Goal: Task Accomplishment & Management: Manage account settings

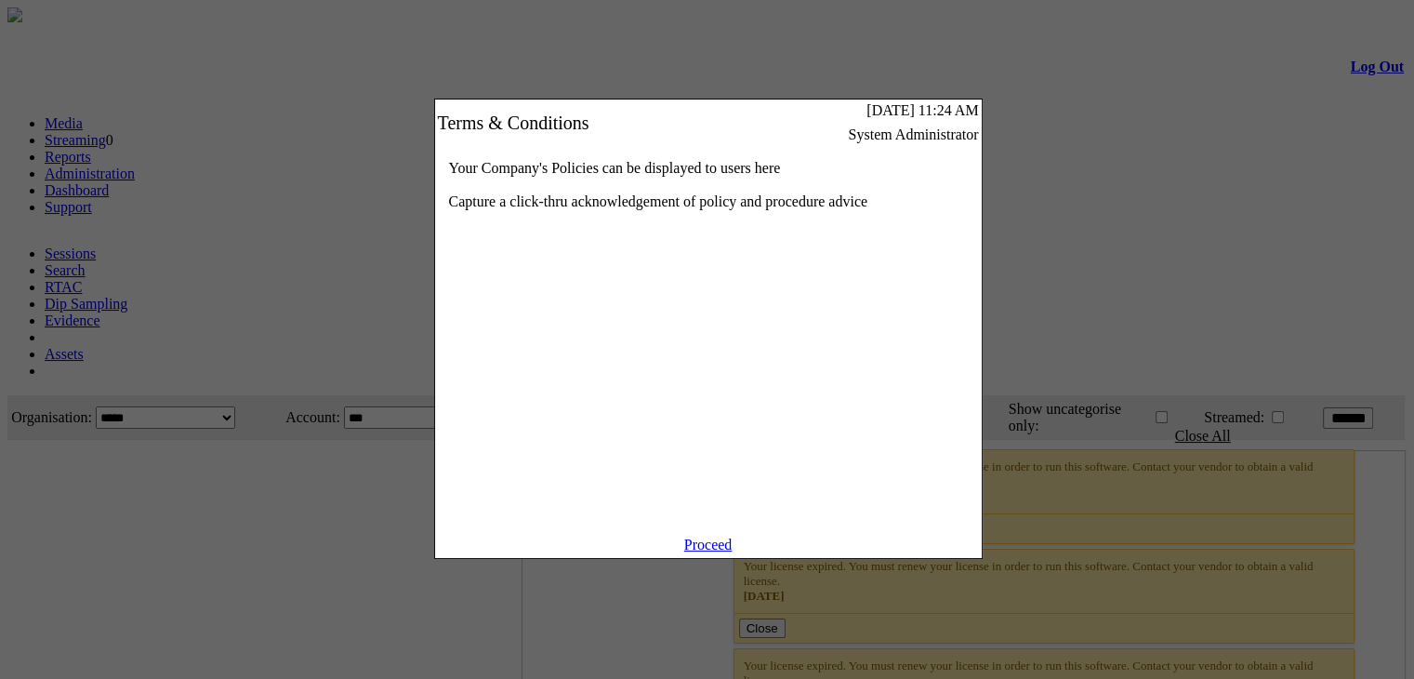
click at [718, 536] on div "Your Company's Policies can be displayed to users here Capture a click-thru ack…" at bounding box center [708, 341] width 547 height 390
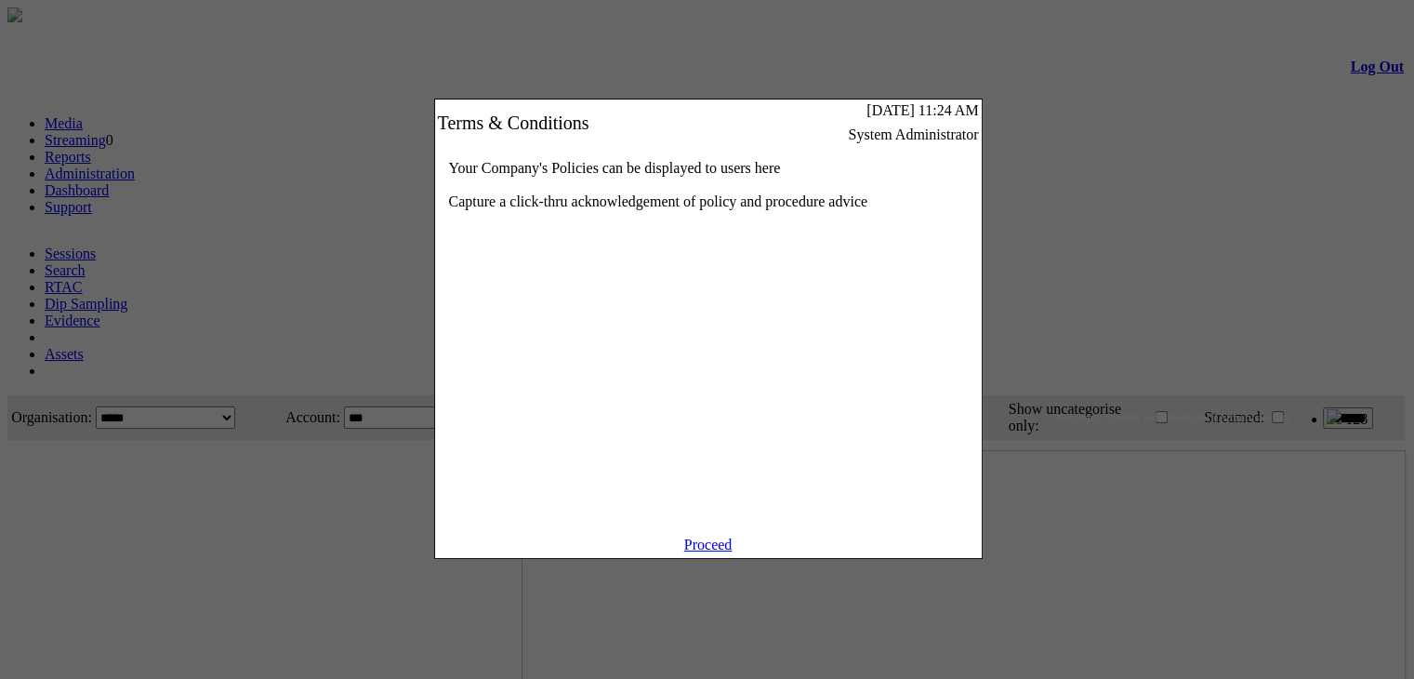
click at [719, 551] on link "Proceed" at bounding box center [708, 544] width 48 height 16
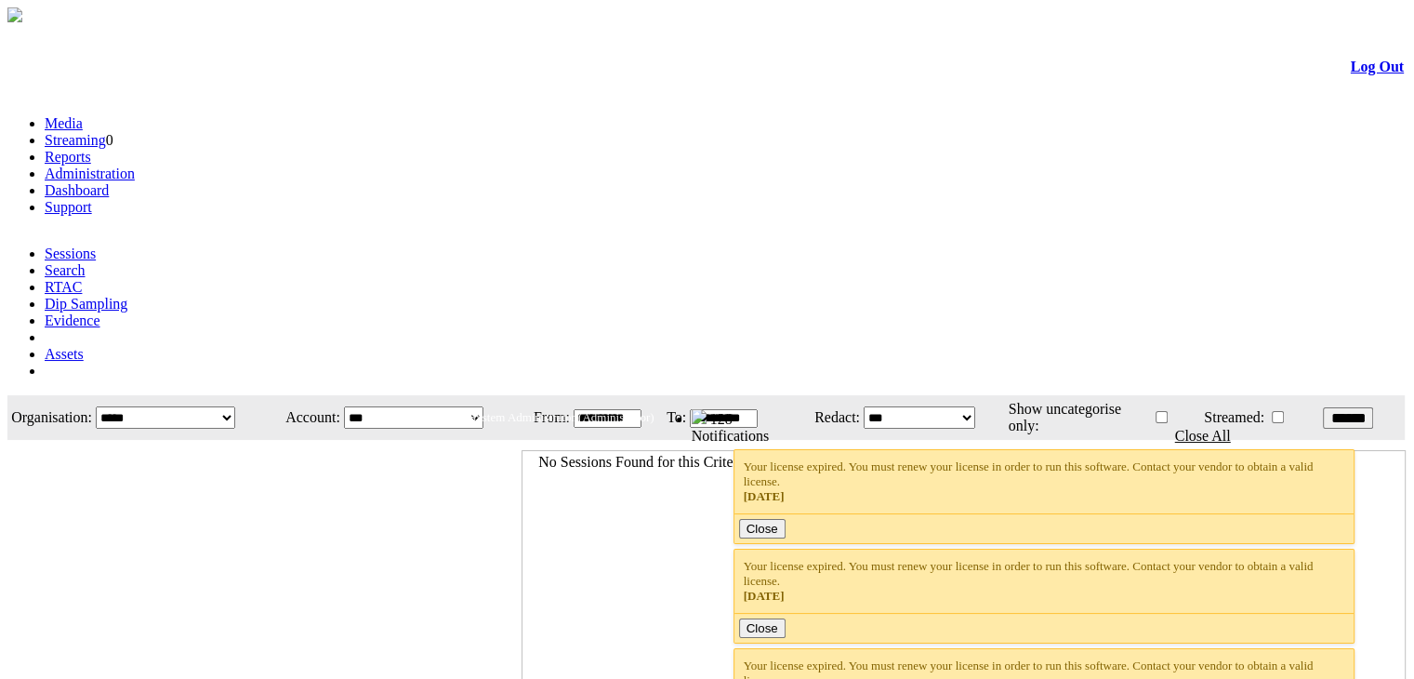
click at [135, 165] on link "Administration" at bounding box center [90, 173] width 90 height 16
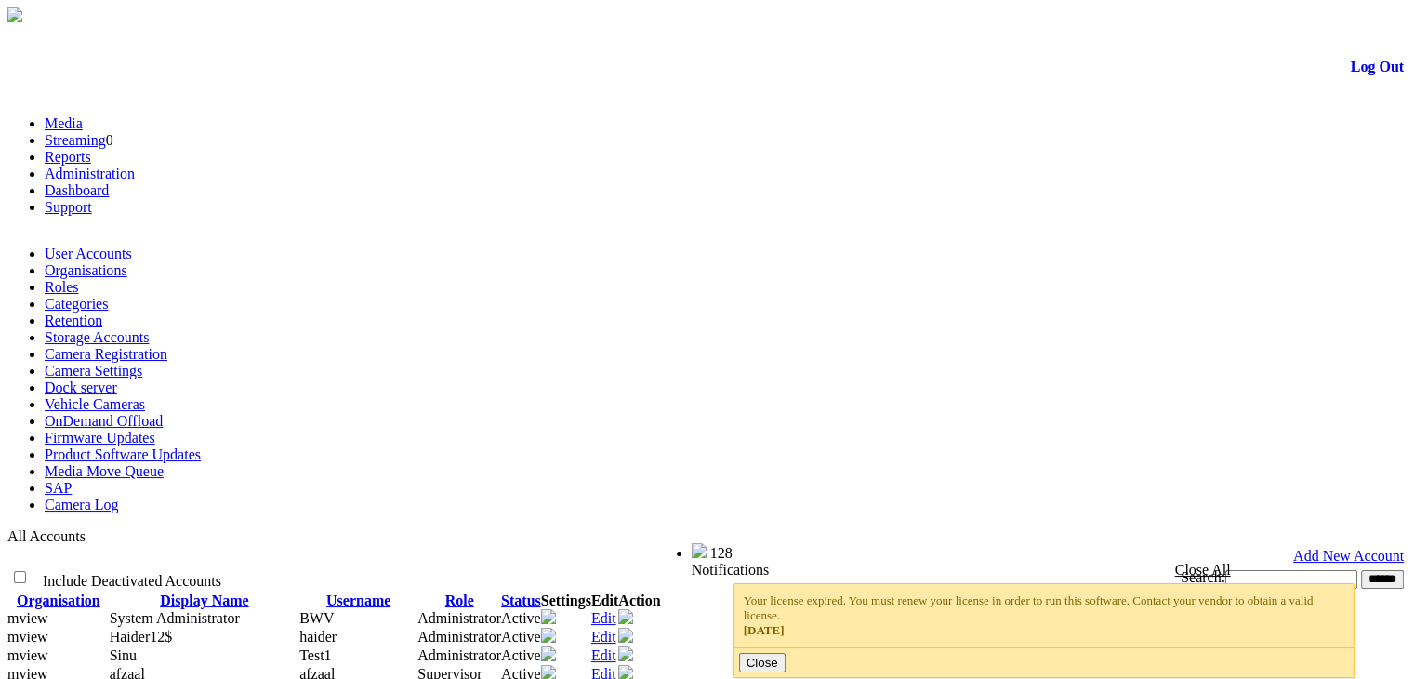
click at [142, 363] on link "Camera Settings" at bounding box center [94, 371] width 98 height 16
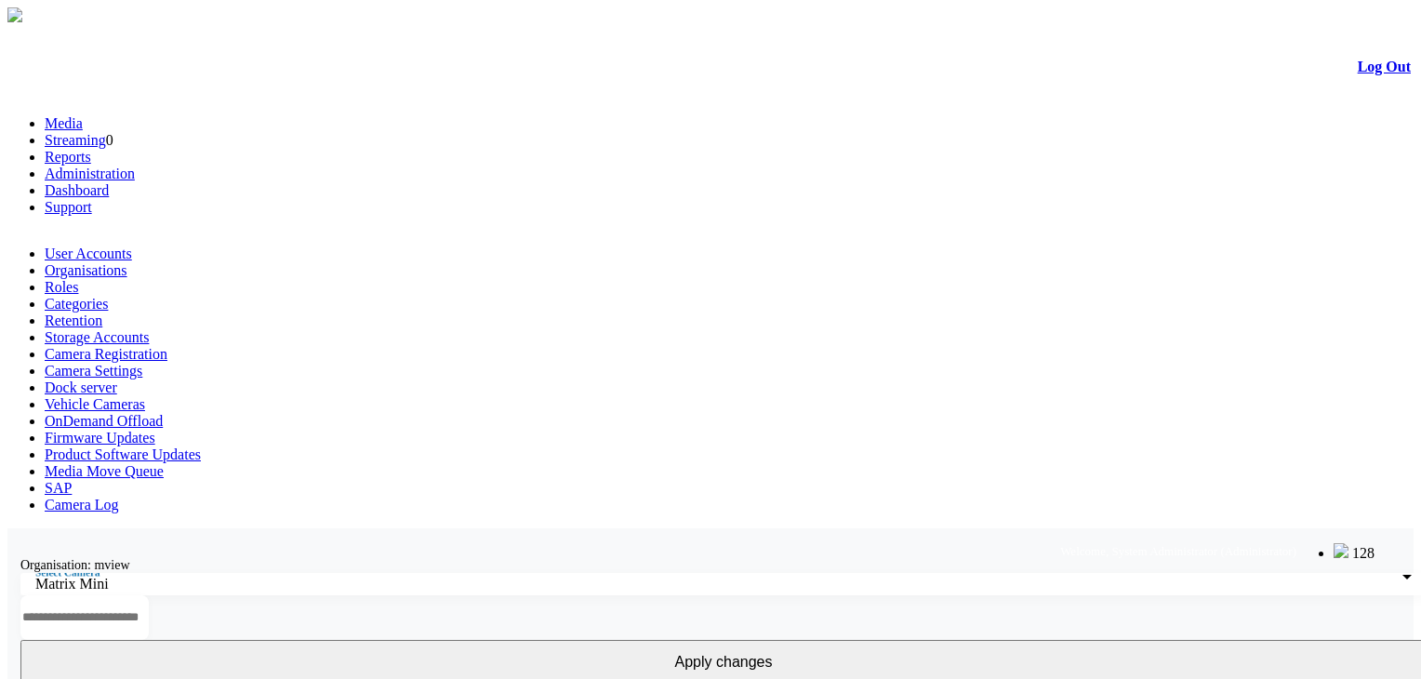
click at [157, 573] on div "Select Camera Matrix Mini" at bounding box center [723, 584] width 1376 height 22
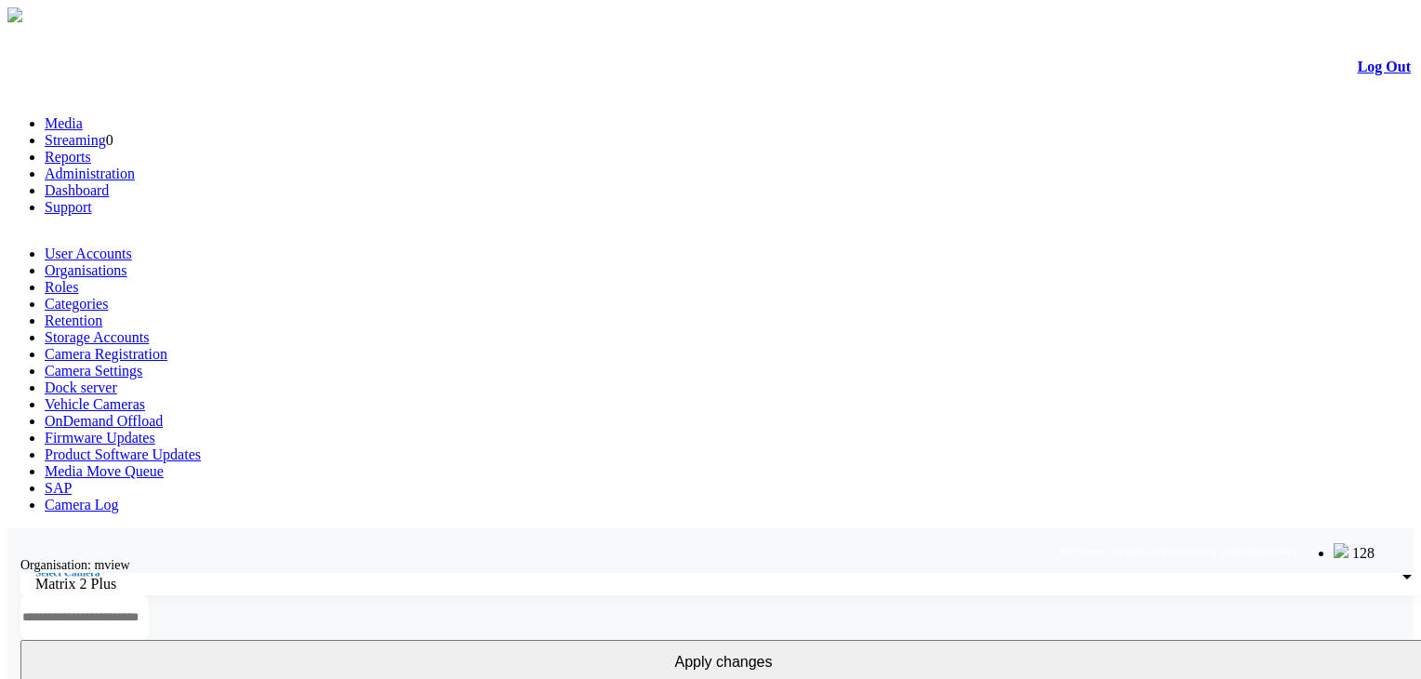
click at [243, 575] on div "Matrix 2 Plus" at bounding box center [718, 583] width 1367 height 17
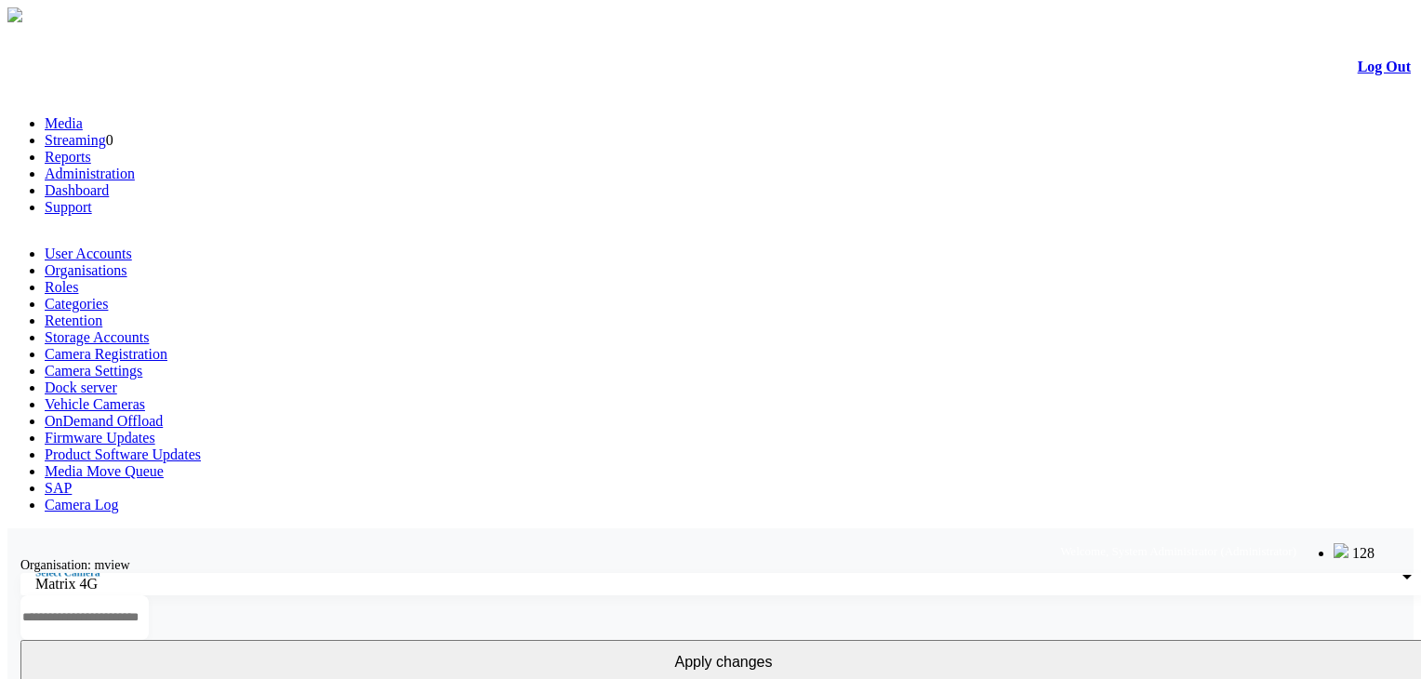
click at [323, 556] on div "Organisation: mview" at bounding box center [723, 564] width 1432 height 17
click at [305, 573] on div "Select Camera Matrix 4G" at bounding box center [723, 584] width 1376 height 22
